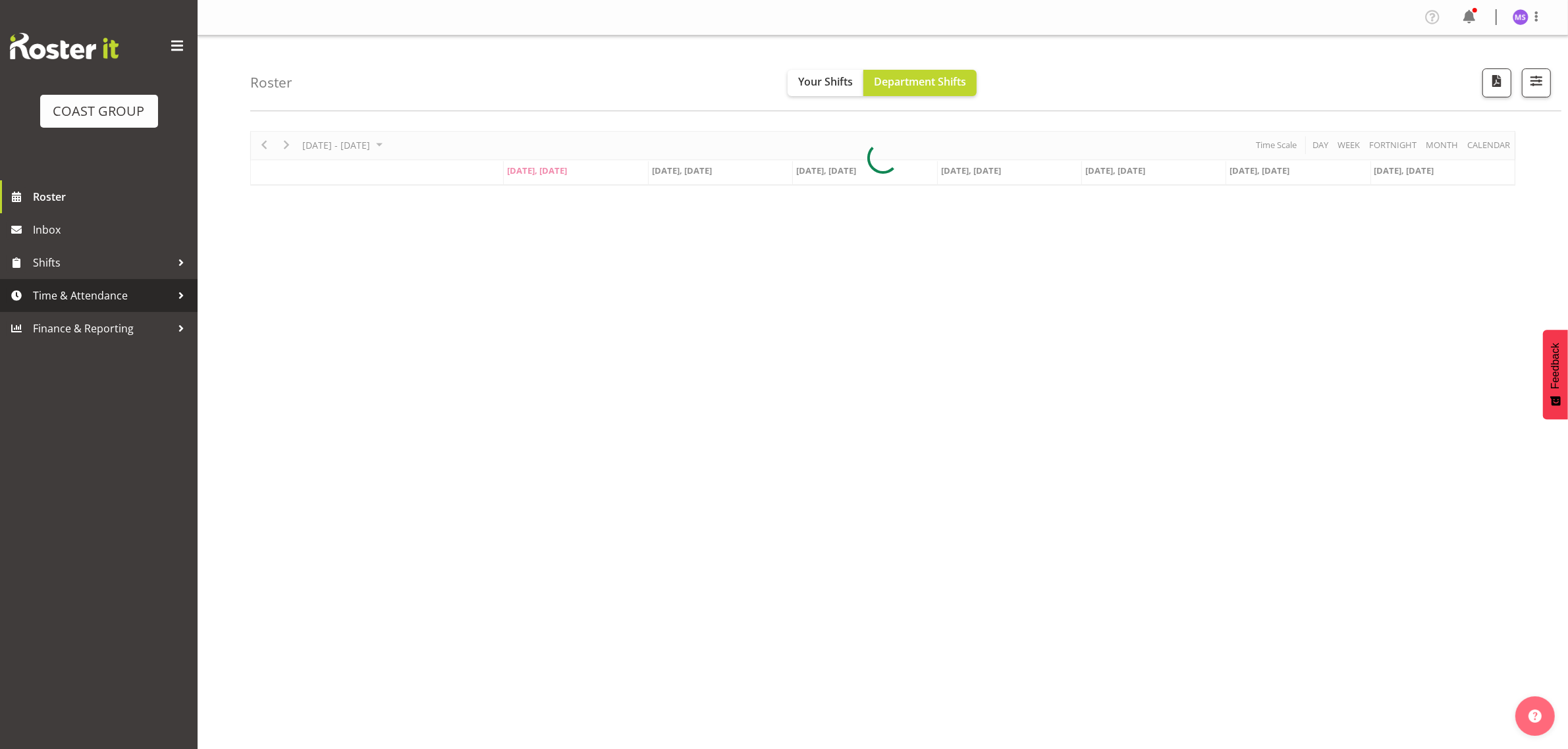
click at [120, 295] on span "Time & Attendance" at bounding box center [102, 295] width 138 height 19
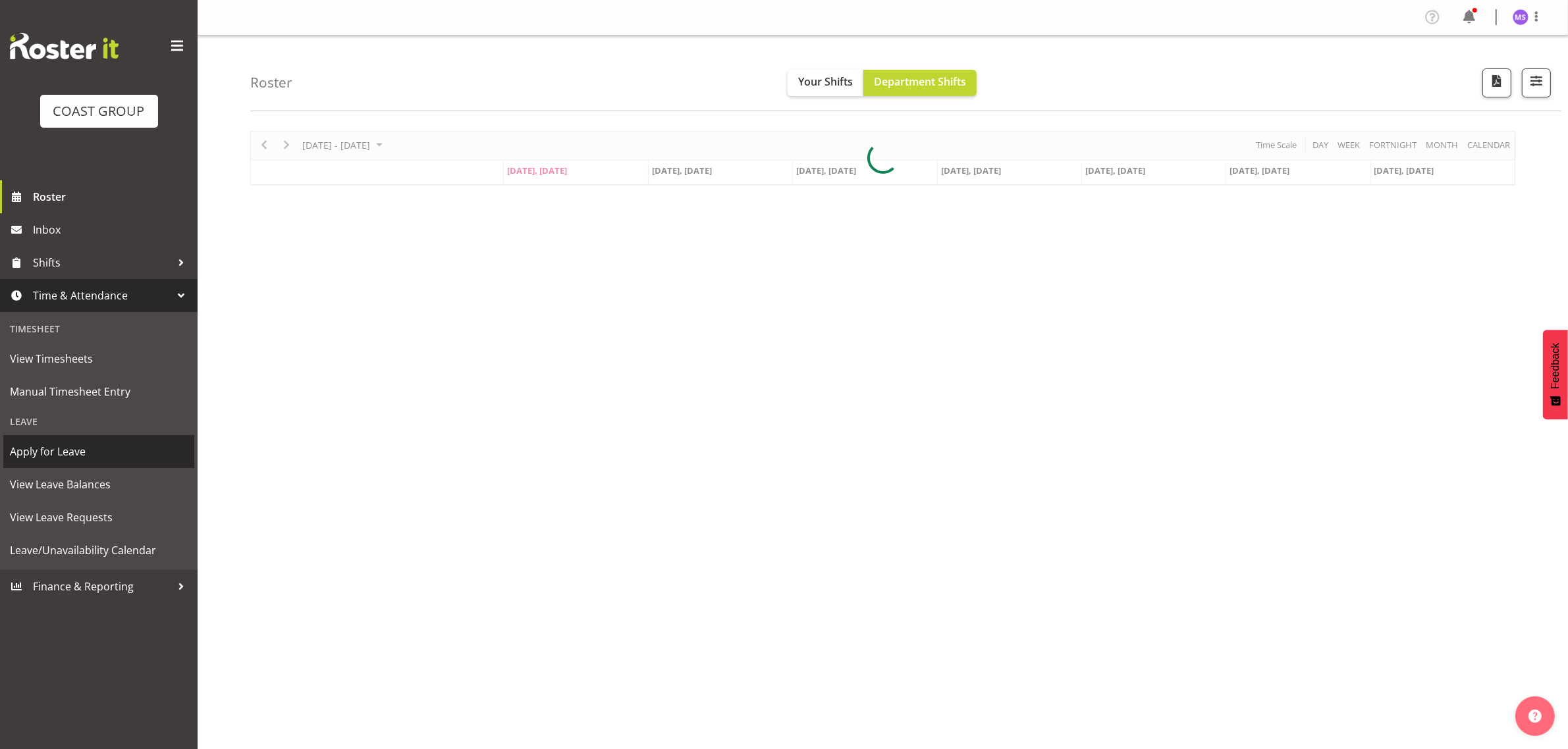
click at [82, 448] on span "Apply for Leave" at bounding box center [99, 451] width 178 height 19
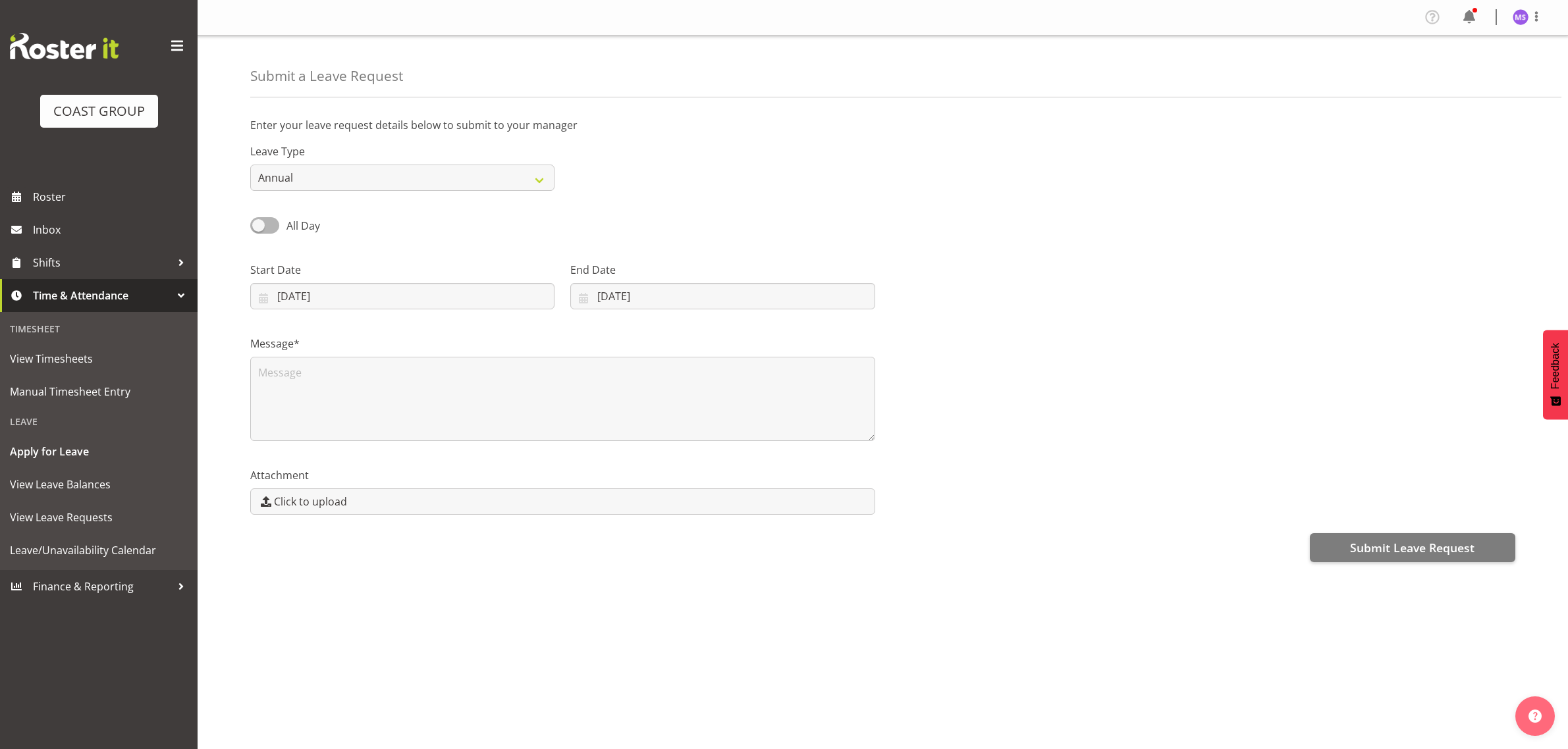
select select "7"
select select "2025"
click at [407, 176] on select "Annual Sick Leave Without Pay Bereavement Domestic Violence Parental Jury Servi…" at bounding box center [402, 177] width 304 height 26
click at [318, 300] on input "11/08/2025" at bounding box center [402, 296] width 304 height 26
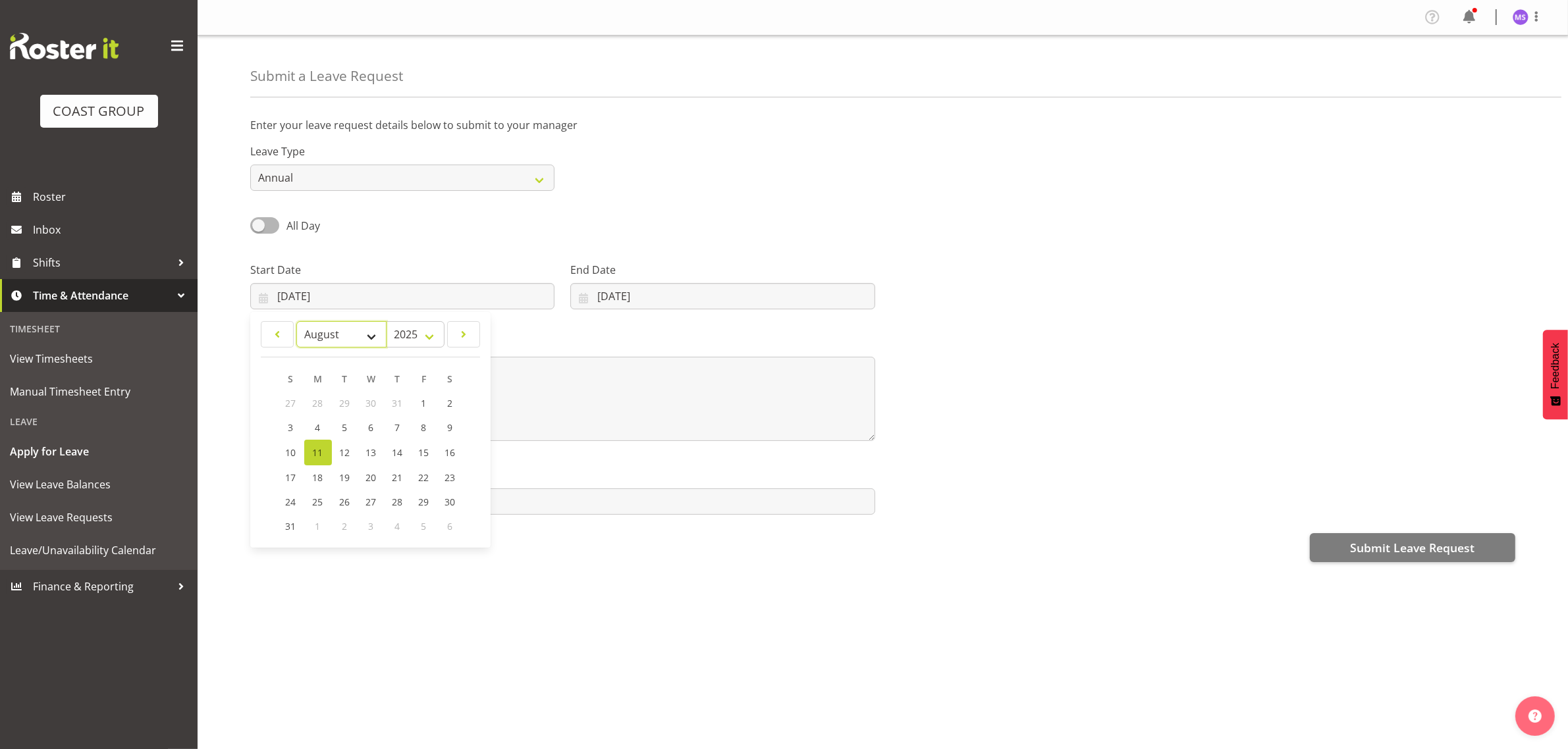
click at [351, 330] on select "January February March April May June July August September October November De…" at bounding box center [341, 334] width 91 height 26
select select "8"
click at [296, 322] on select "January February March April May June July August September October November De…" at bounding box center [341, 334] width 91 height 26
click at [317, 397] on span "1" at bounding box center [318, 403] width 5 height 13
type input "01/09/2025"
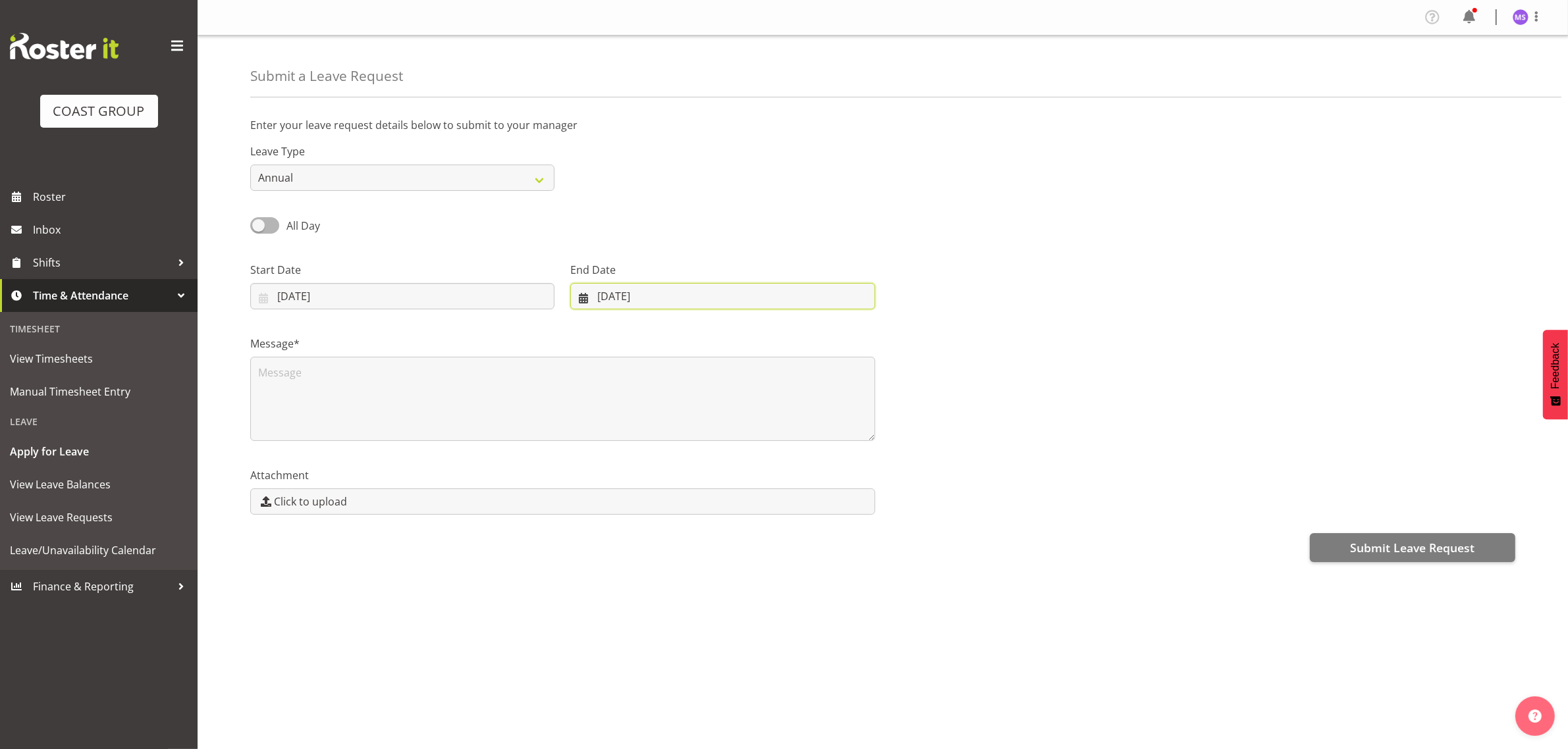
click at [647, 300] on input "11/08/2025" at bounding box center [722, 296] width 304 height 26
click at [620, 333] on select "January February March April May June July August September October November De…" at bounding box center [627, 334] width 91 height 26
select select "8"
click at [582, 322] on select "January February March April May June July August September October November De…" at bounding box center [627, 334] width 91 height 26
click at [647, 402] on span "2" at bounding box center [649, 403] width 5 height 13
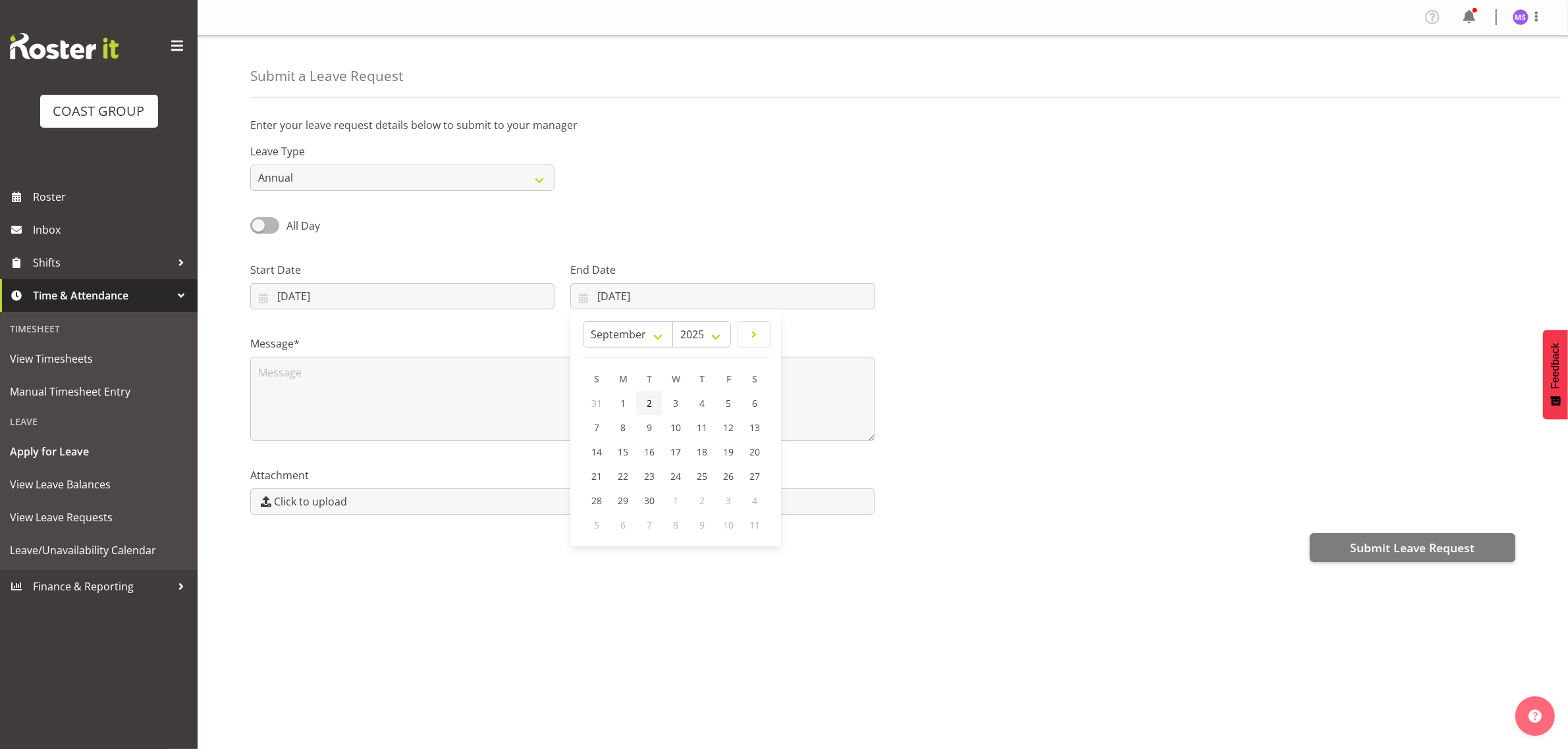
type input "02/09/2025"
click at [522, 382] on textarea at bounding box center [563, 399] width 625 height 85
type textarea "Days off"
click at [271, 229] on span at bounding box center [265, 225] width 29 height 16
click at [259, 229] on input "All Day" at bounding box center [255, 225] width 8 height 8
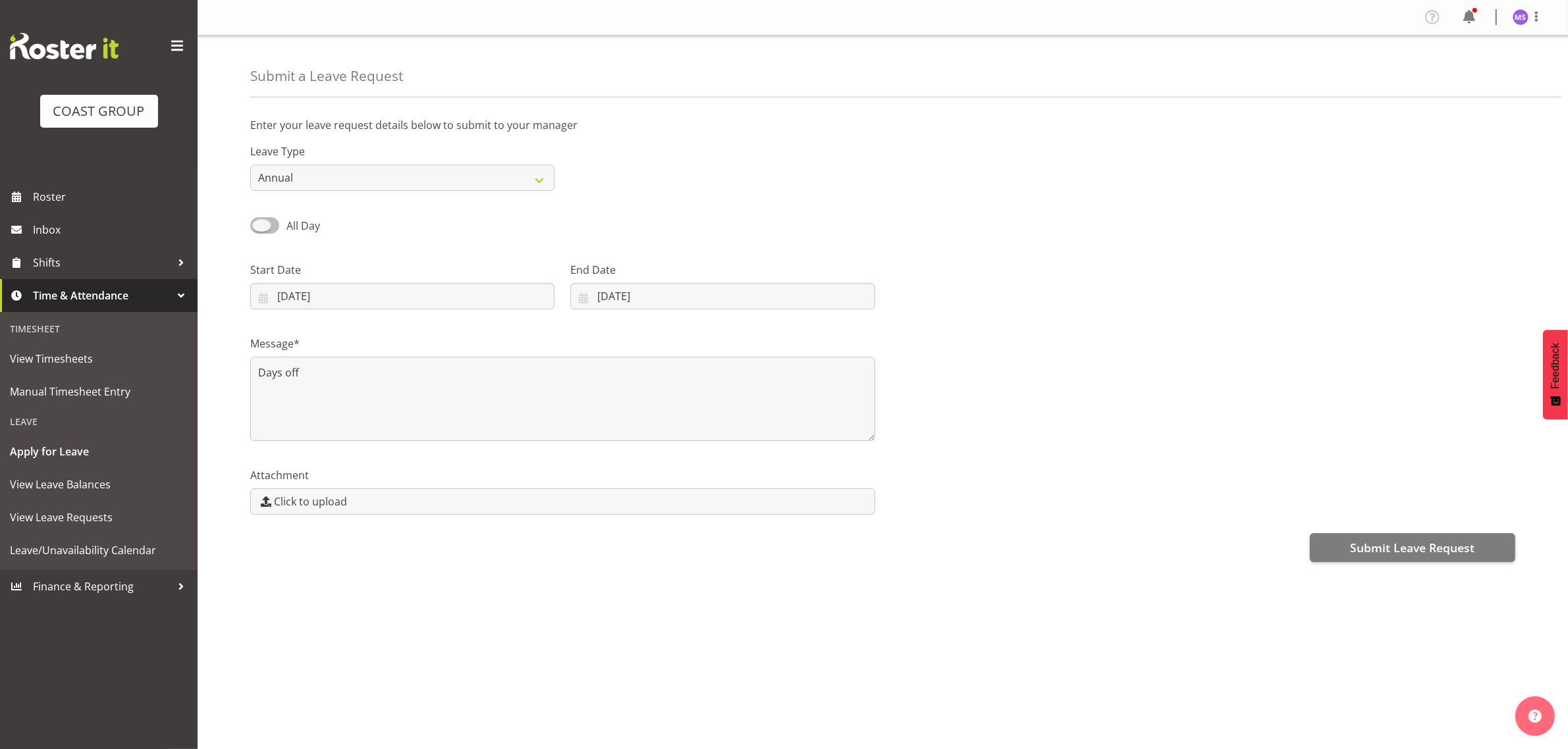
checkbox input "true"
type input "11/08/2025"
click at [271, 229] on span at bounding box center [265, 225] width 29 height 16
click at [259, 229] on input "Part Day" at bounding box center [255, 225] width 8 height 8
checkbox input "false"
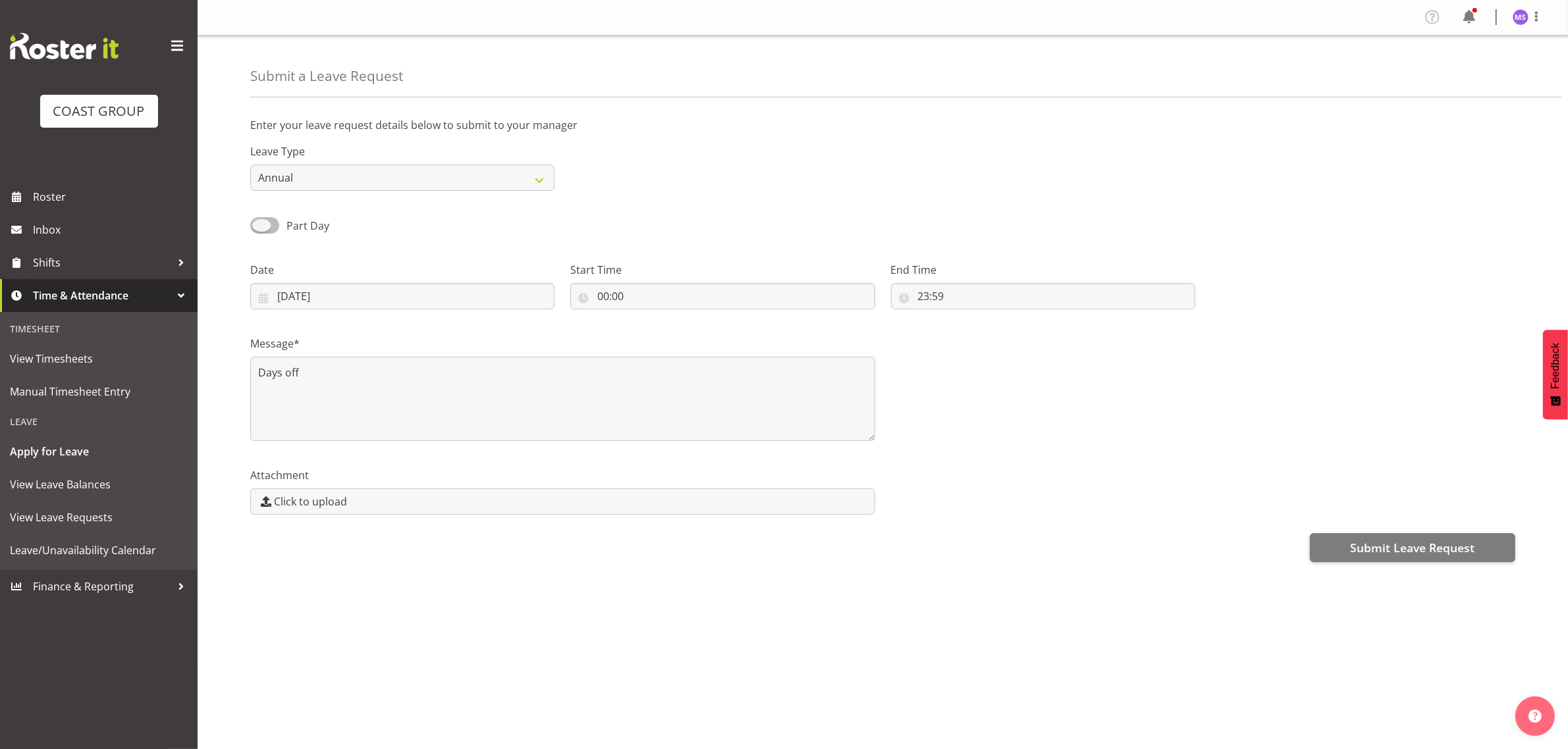
type input "01/09/2025"
click at [488, 388] on textarea "Days off" at bounding box center [563, 399] width 625 height 85
click at [1416, 552] on span "Submit Leave Request" at bounding box center [1412, 548] width 124 height 17
